Goal: Check status: Check status

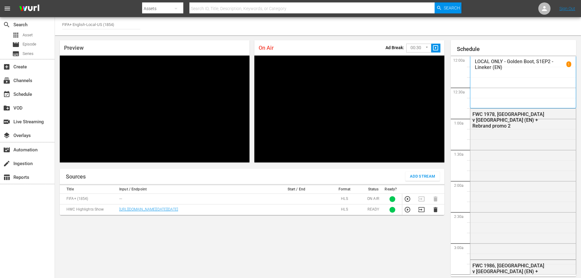
scroll to position [854, 0]
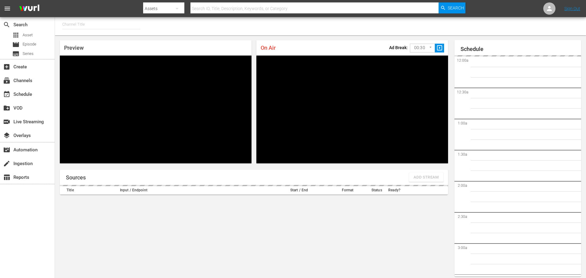
type input "FIFA+ English-Local-US (1854)"
type input "FIFA+ English Global (1781)"
